Goal: Information Seeking & Learning: Learn about a topic

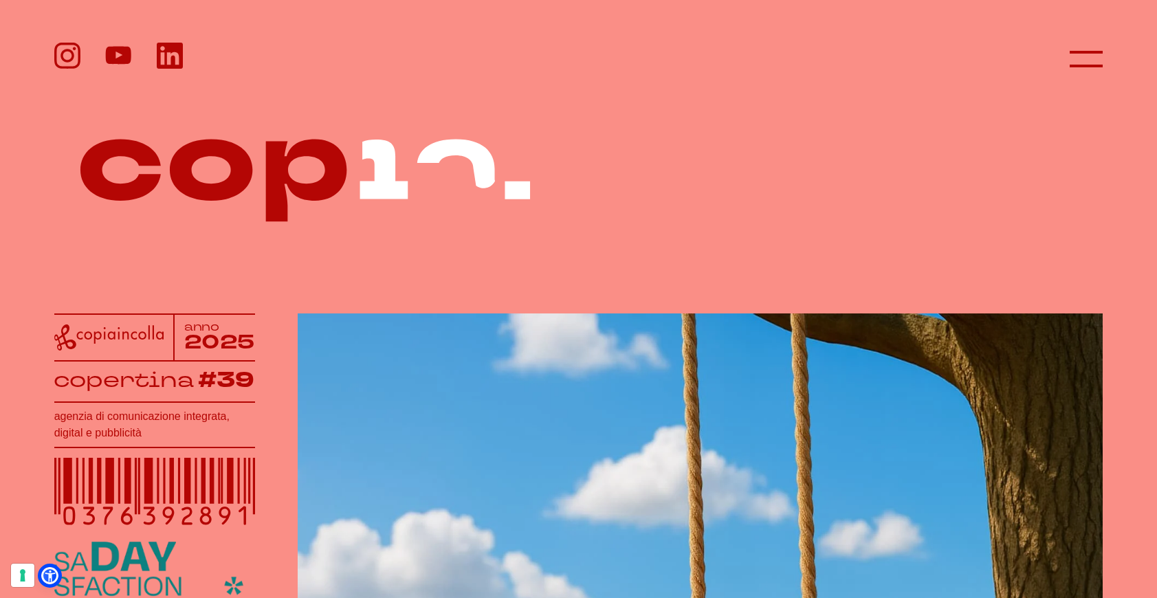
click at [1118, 62] on header at bounding box center [578, 46] width 1157 height 92
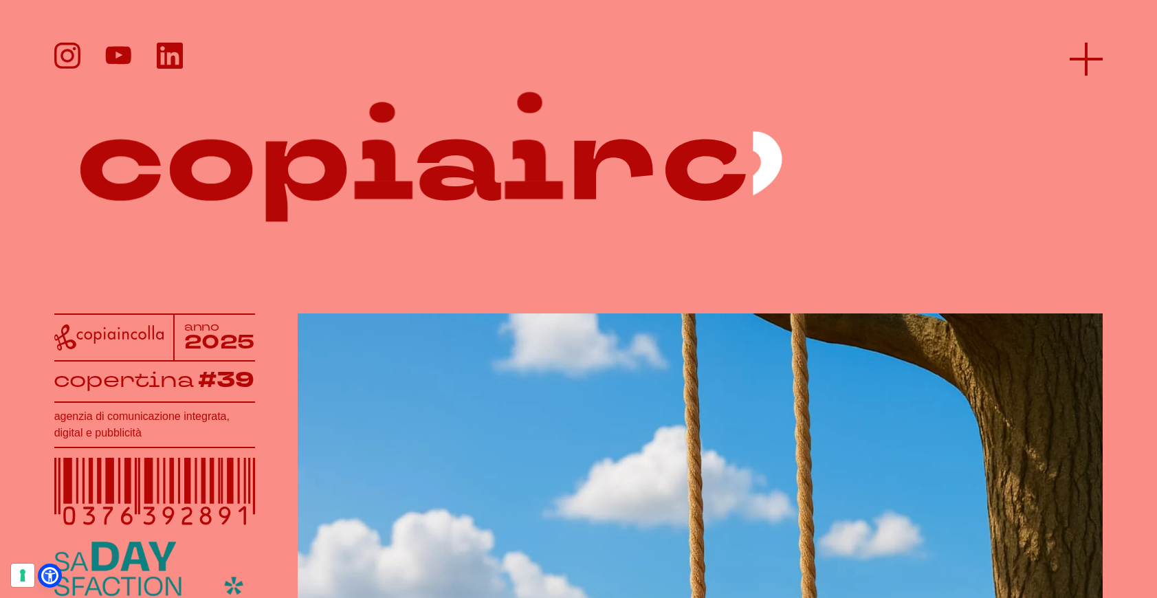
click at [1093, 63] on icon at bounding box center [1085, 59] width 33 height 33
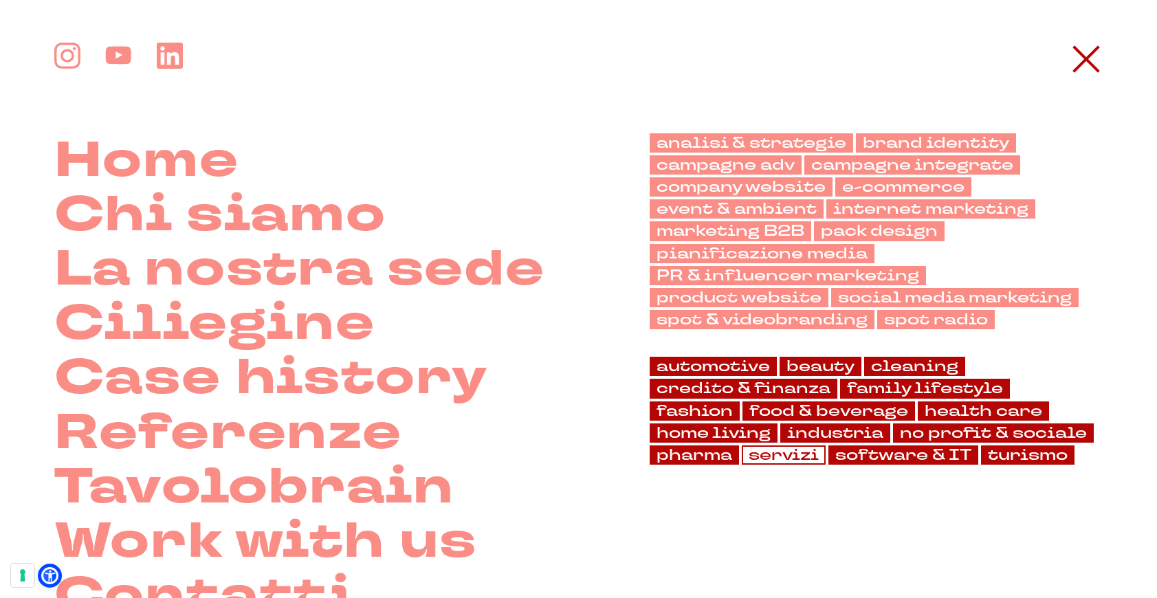
click at [742, 458] on link "servizi" at bounding box center [784, 454] width 84 height 19
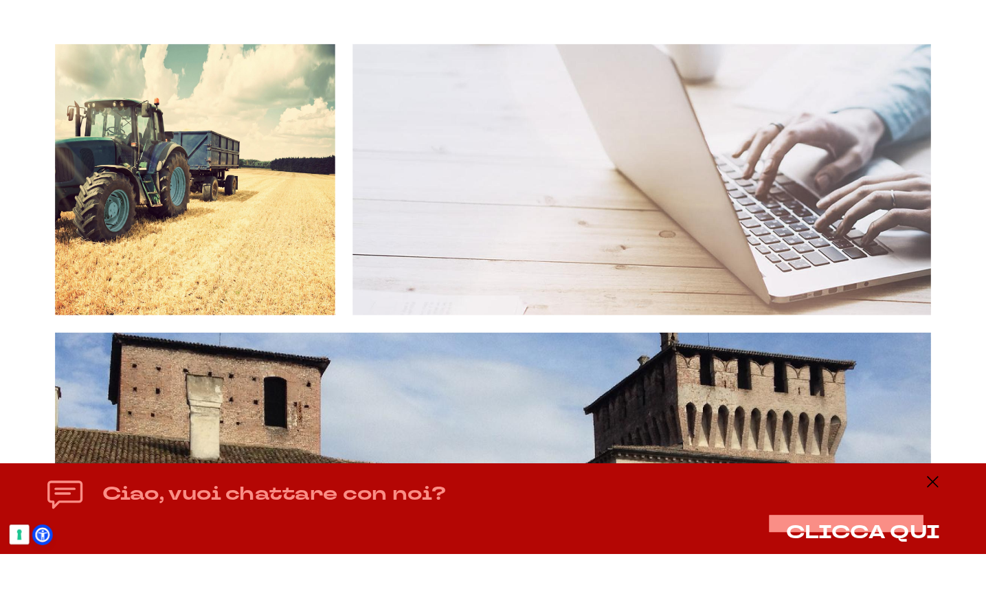
scroll to position [1243, 0]
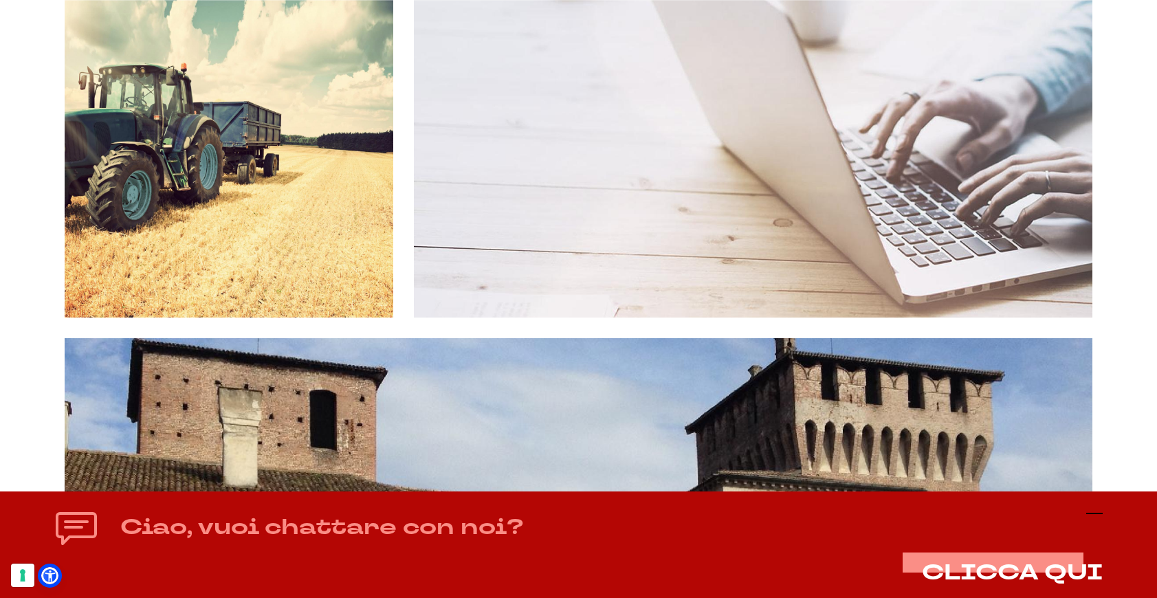
click at [1096, 506] on icon at bounding box center [1094, 513] width 16 height 16
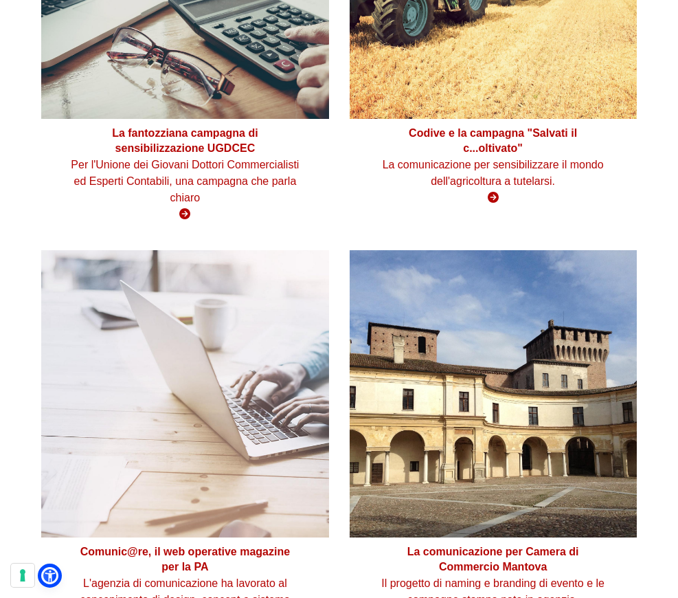
scroll to position [1264, 0]
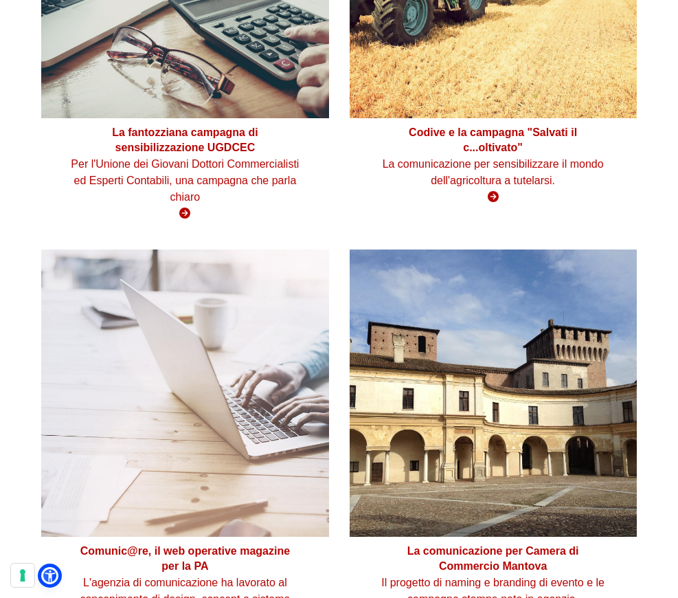
click at [562, 221] on article "Codive e la campagna "Salvati il c...oltivato" La comunicazione per sensibilizz…" at bounding box center [494, 30] width 308 height 398
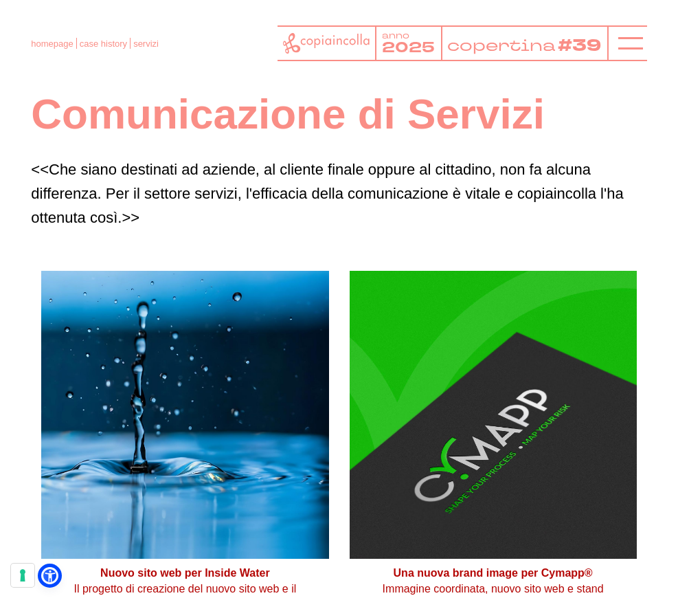
scroll to position [0, 0]
